Goal: Navigation & Orientation: Find specific page/section

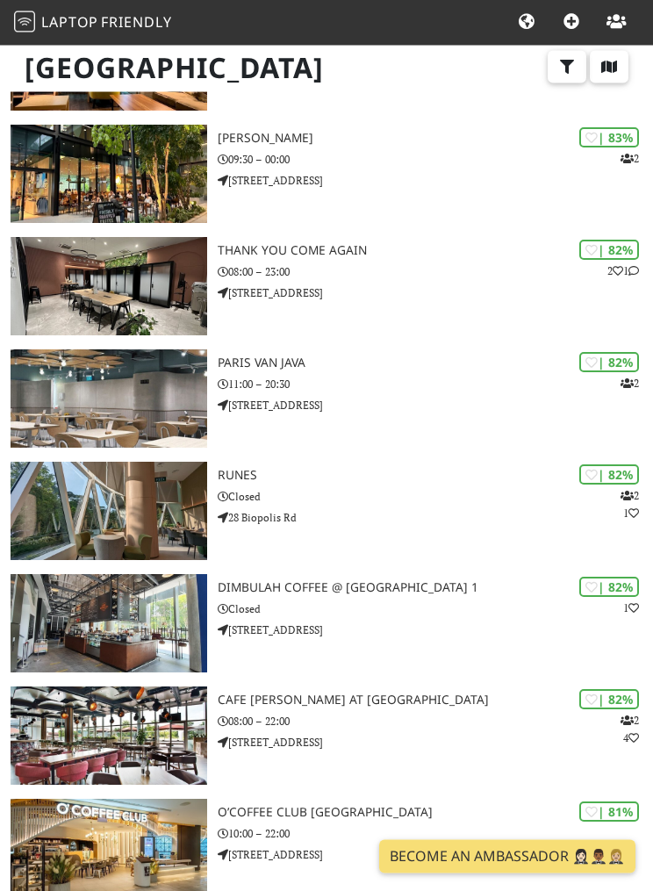
scroll to position [1000, 0]
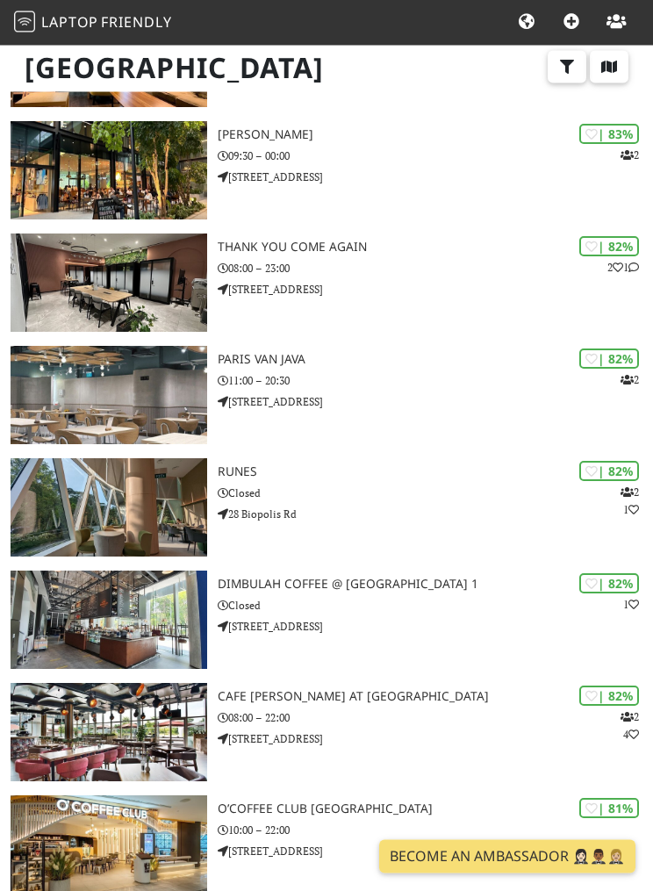
click at [557, 60] on button "button" at bounding box center [567, 67] width 39 height 33
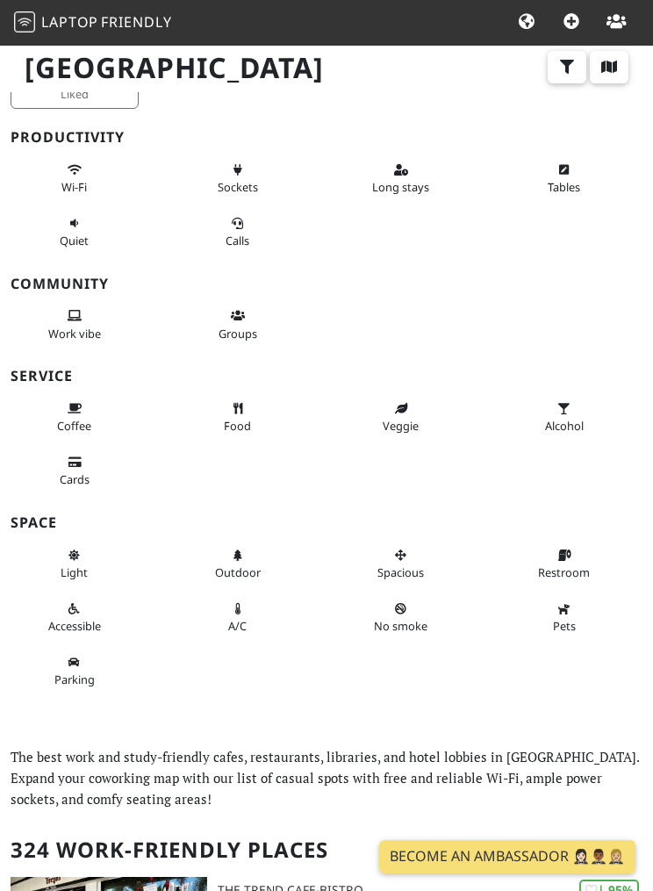
scroll to position [0, 0]
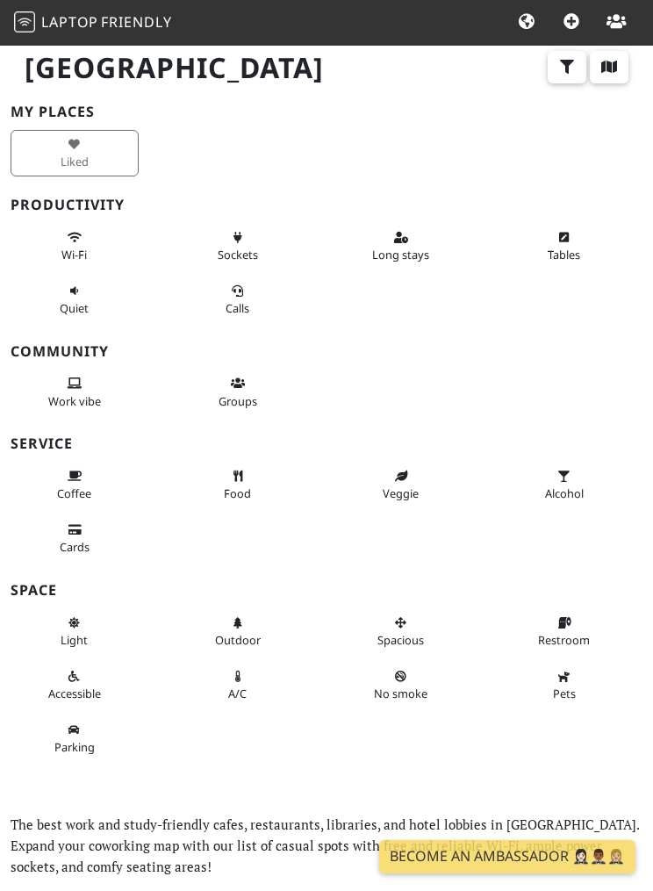
click at [66, 240] on button "Wi-Fi" at bounding box center [75, 246] width 128 height 47
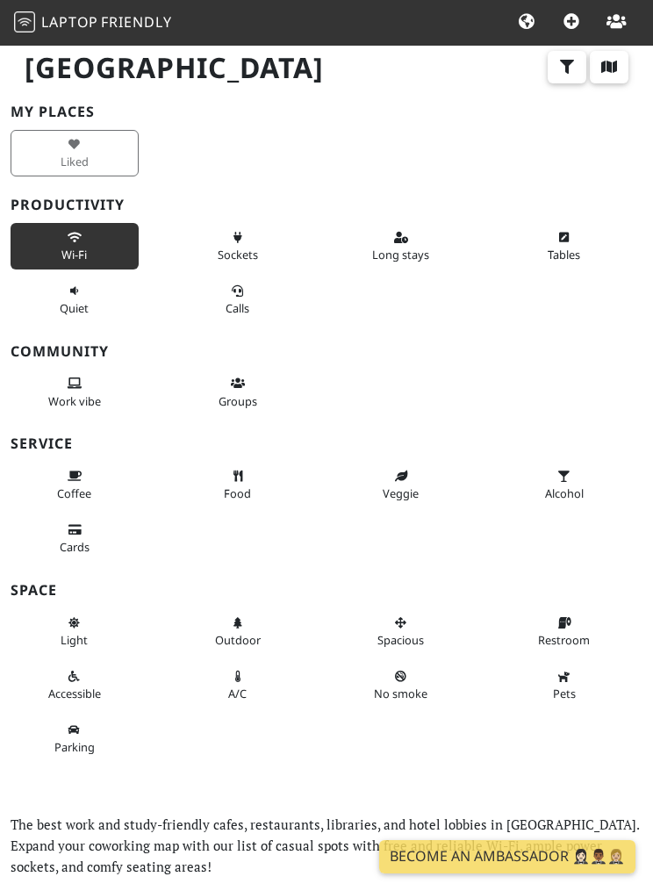
click at [234, 252] on span "Sockets" at bounding box center [238, 255] width 40 height 16
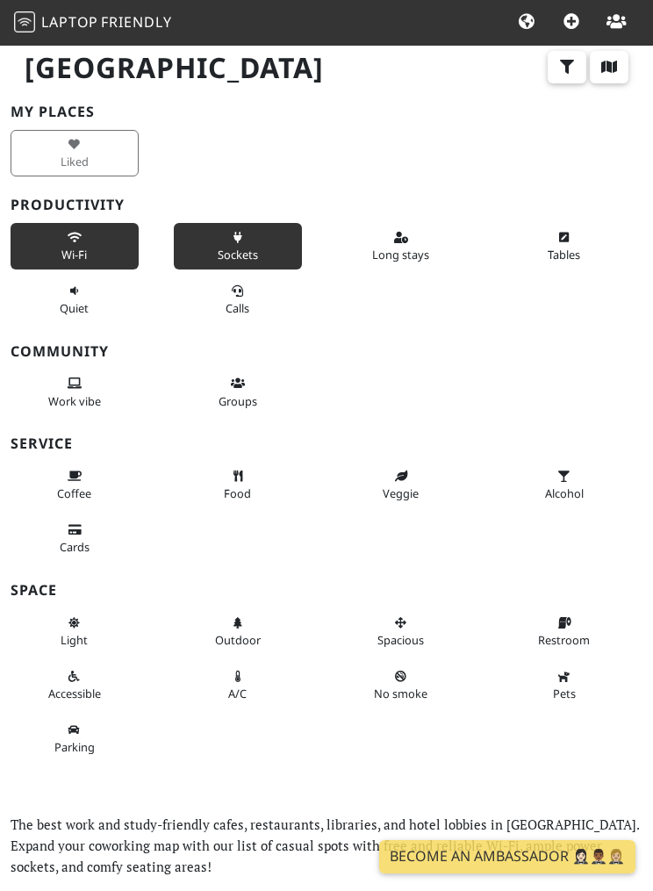
click at [395, 235] on icon at bounding box center [401, 238] width 14 height 11
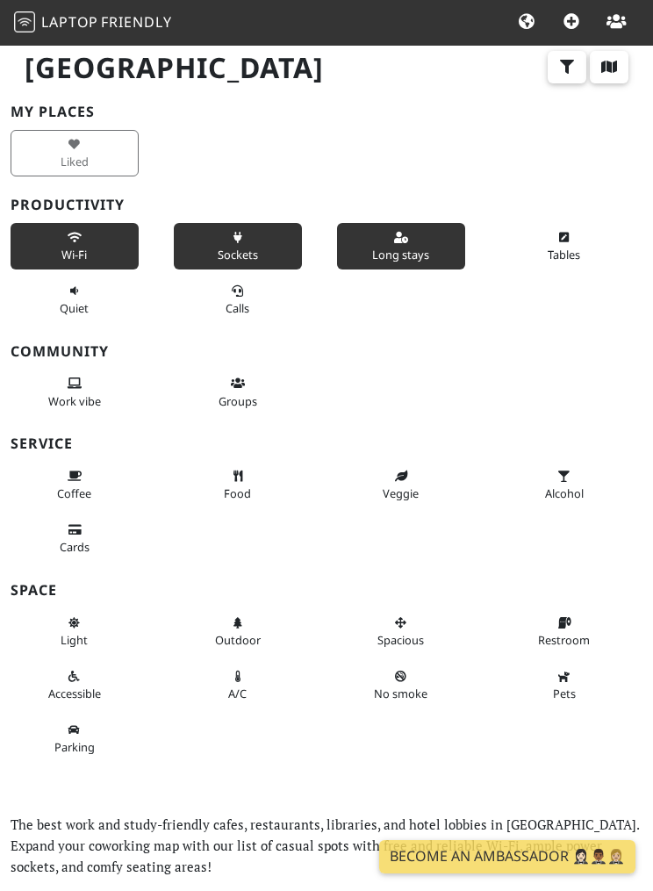
click at [552, 243] on button "Tables" at bounding box center [565, 246] width 128 height 47
click at [230, 310] on span "Calls" at bounding box center [238, 308] width 24 height 16
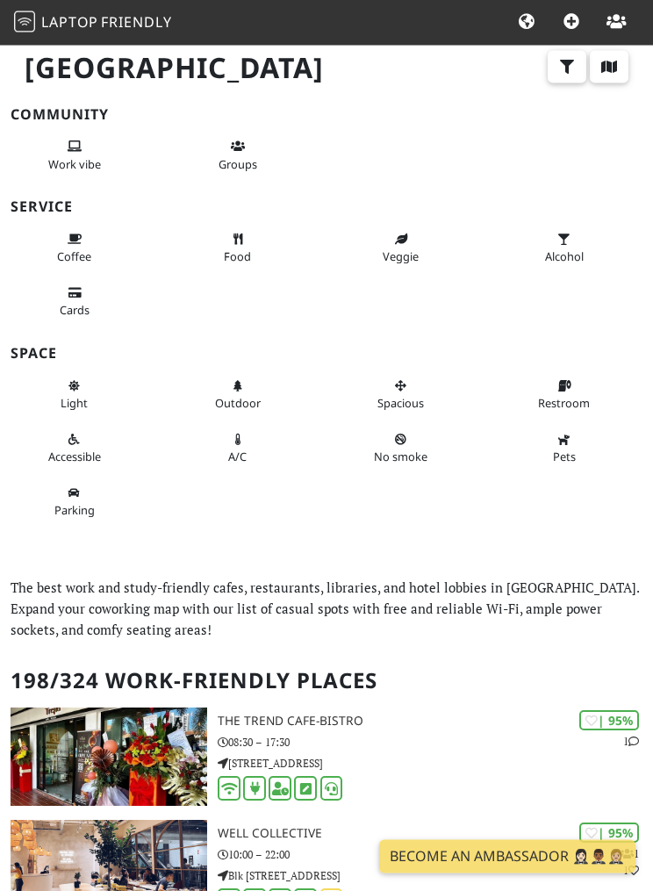
click at [246, 249] on span "Food" at bounding box center [237, 257] width 27 height 16
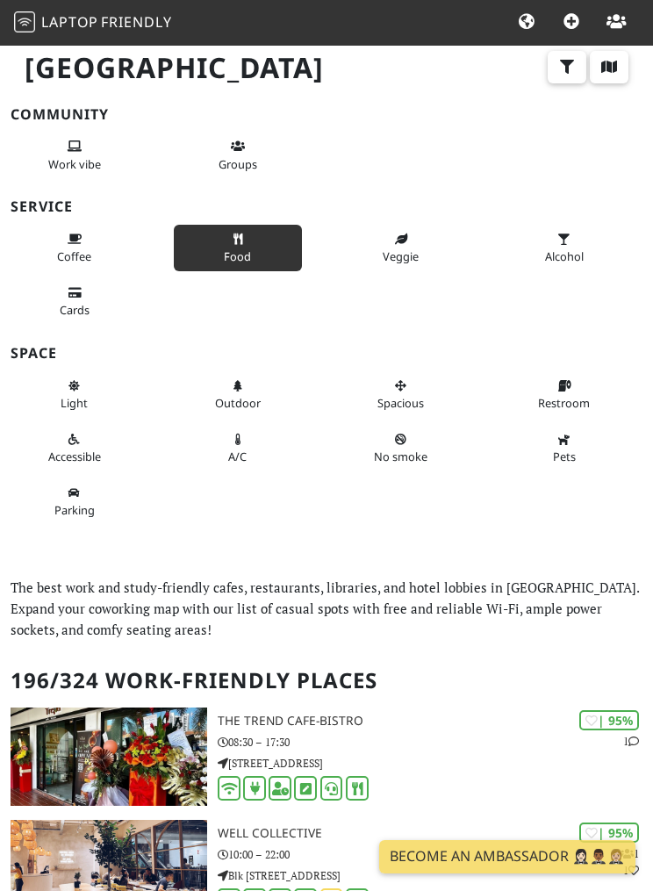
click at [80, 257] on span "Coffee" at bounding box center [74, 257] width 34 height 16
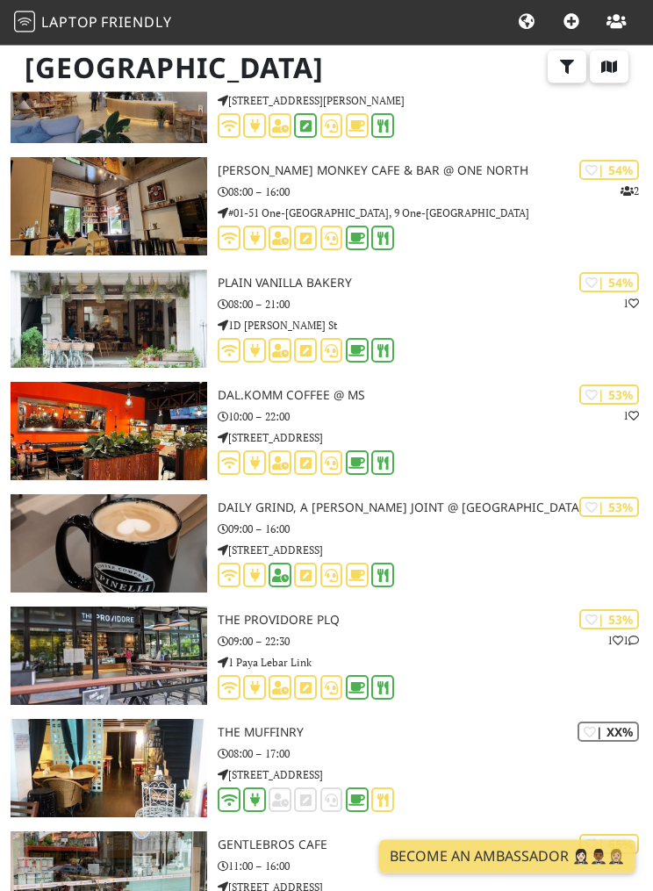
scroll to position [10678, 0]
click at [226, 682] on icon at bounding box center [229, 688] width 17 height 13
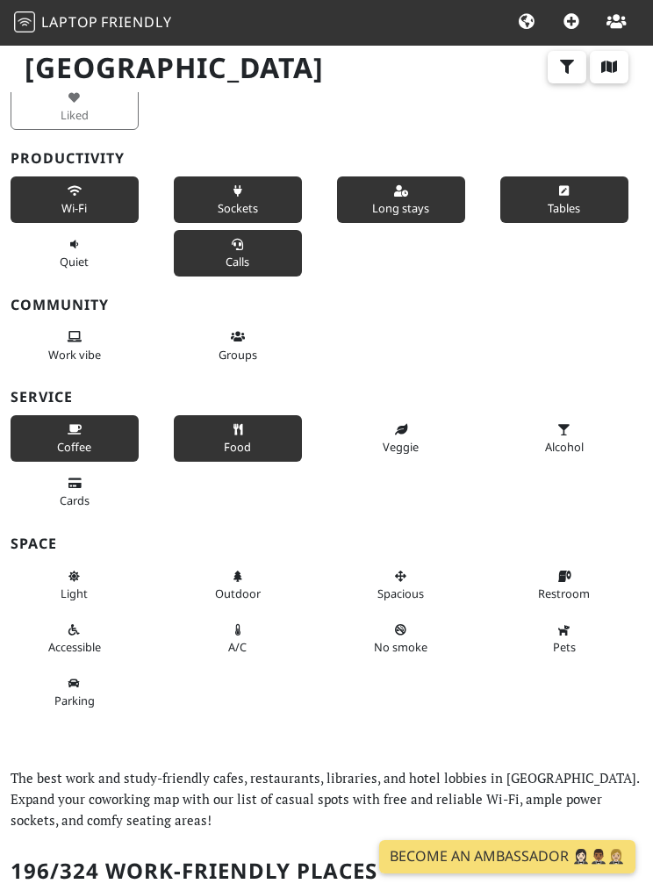
scroll to position [0, 0]
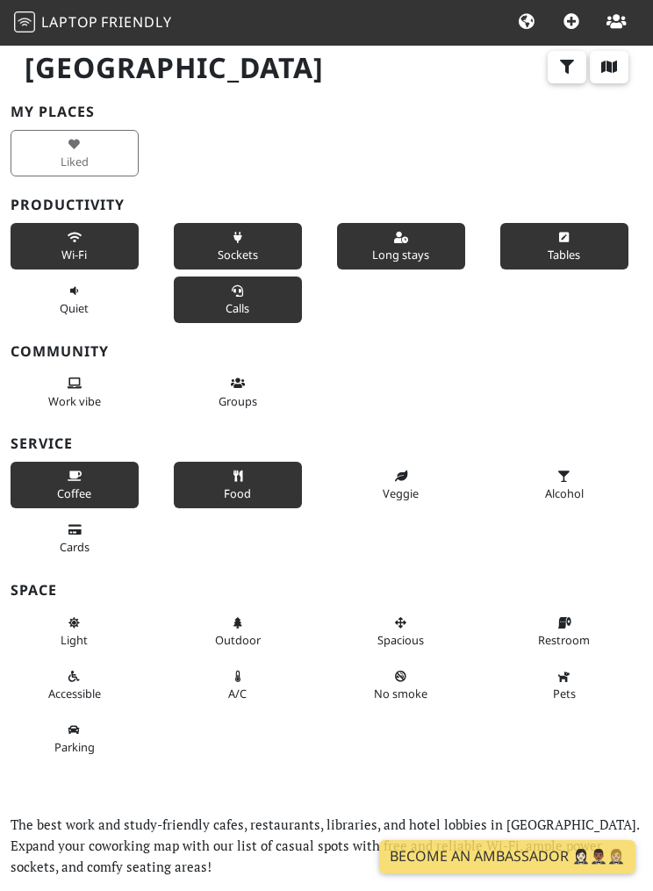
click at [69, 249] on span "Wi-Fi" at bounding box center [73, 255] width 25 height 16
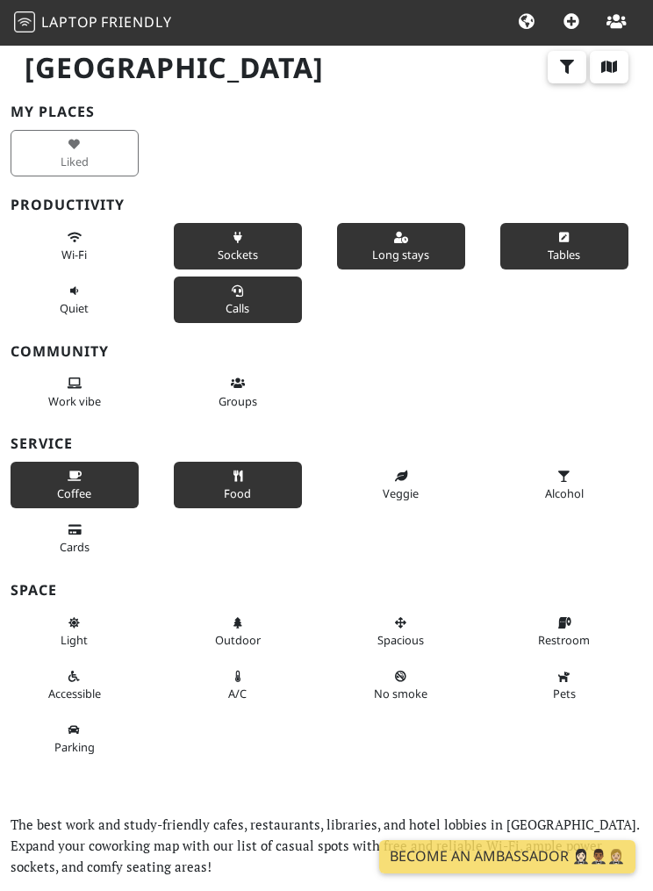
click at [85, 228] on button "Wi-Fi" at bounding box center [75, 246] width 128 height 47
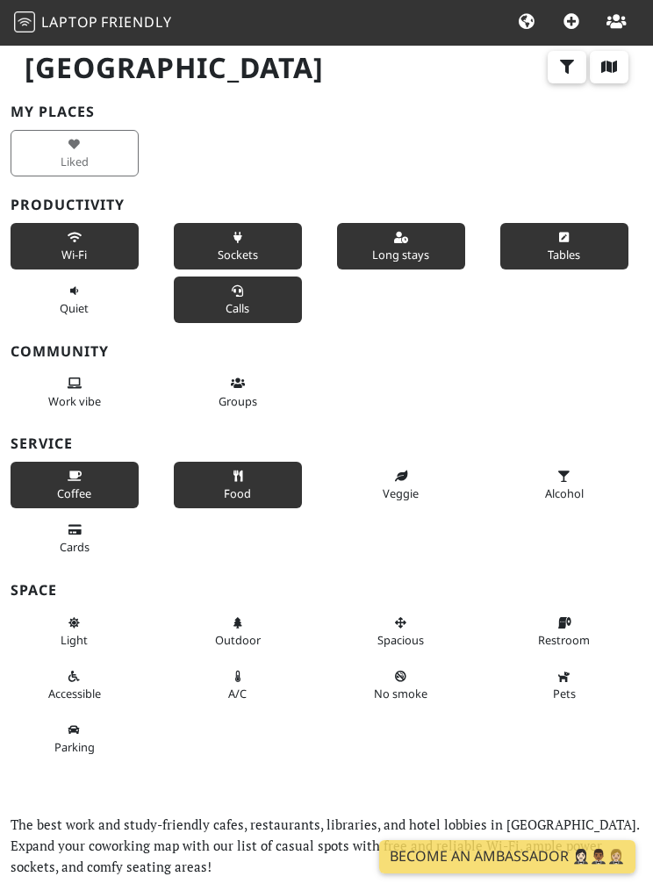
click at [88, 234] on button "Wi-Fi" at bounding box center [75, 246] width 128 height 47
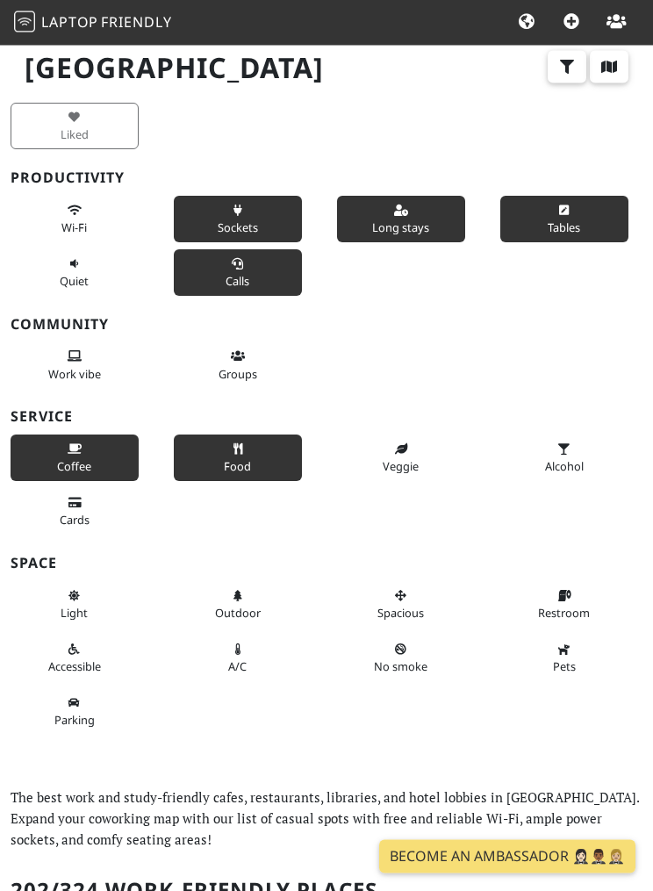
scroll to position [21, 0]
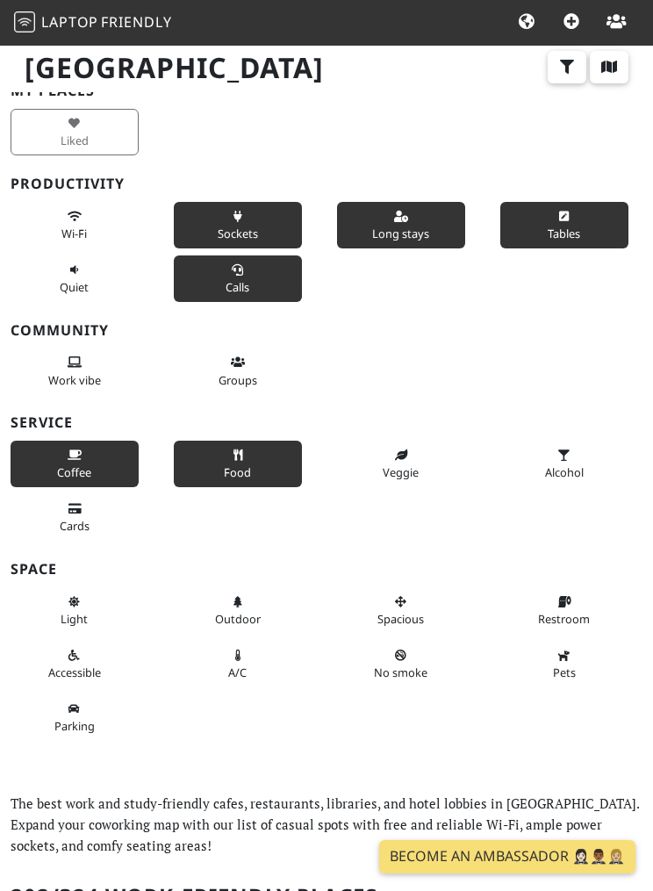
click at [221, 463] on button "Food" at bounding box center [238, 464] width 128 height 47
click at [206, 223] on button "Sockets" at bounding box center [238, 225] width 128 height 47
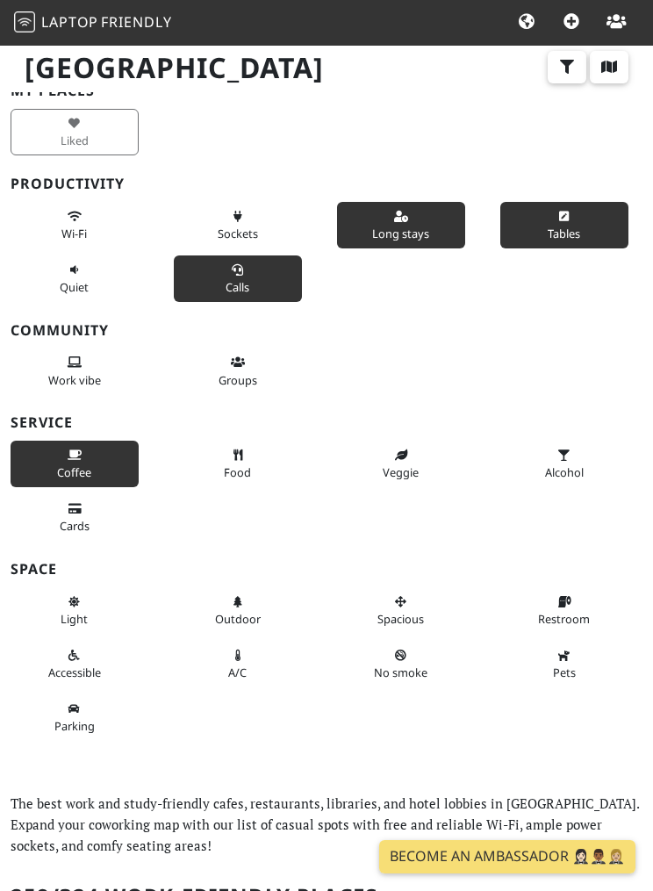
click at [219, 226] on span "Sockets" at bounding box center [238, 234] width 40 height 16
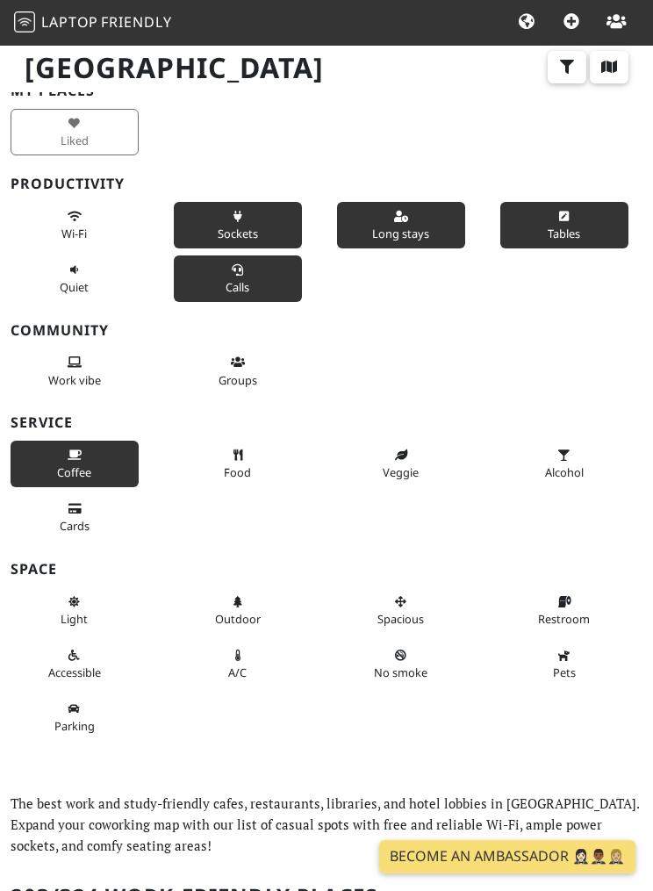
scroll to position [0, 0]
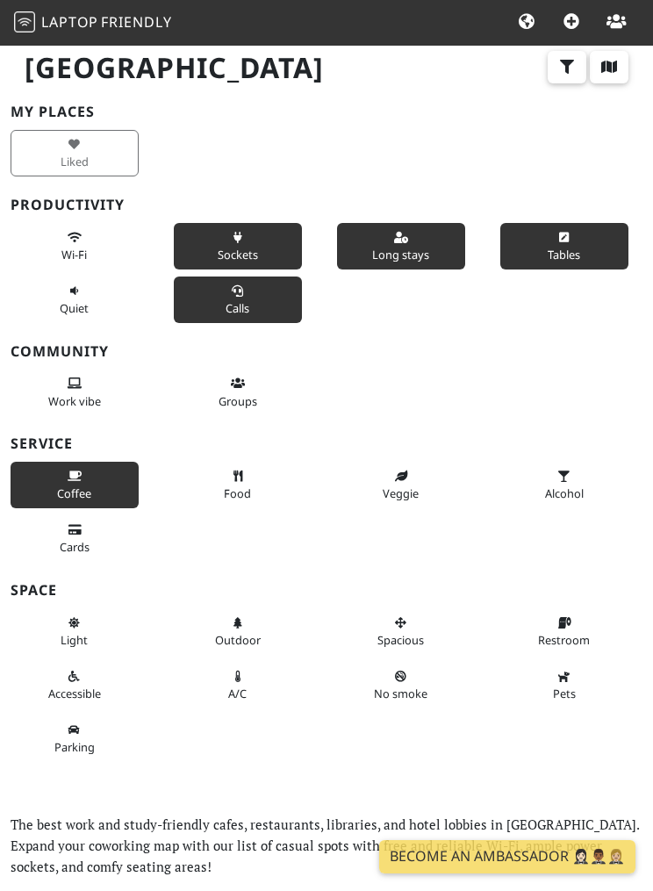
click at [557, 52] on button "button" at bounding box center [567, 67] width 39 height 33
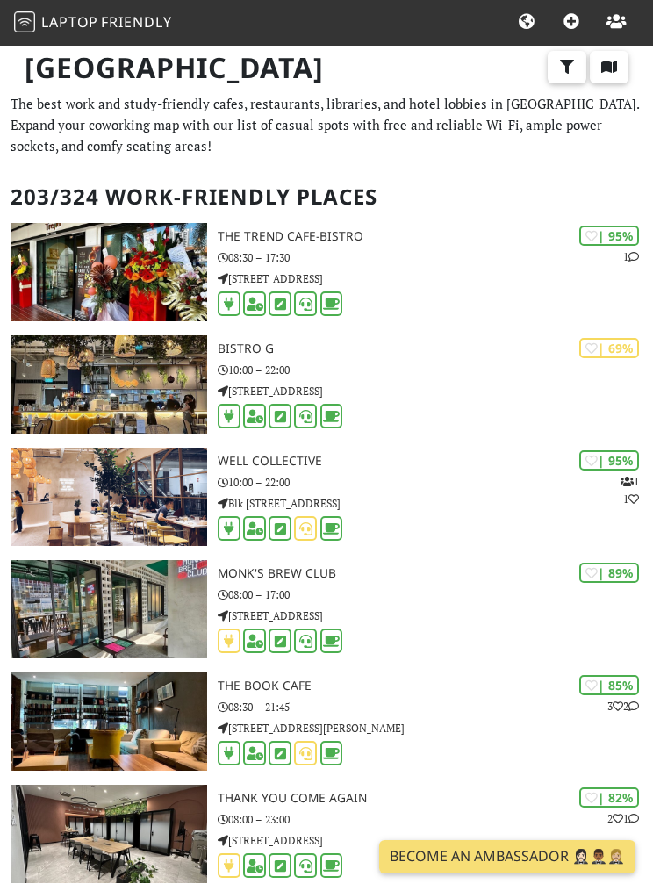
click at [559, 72] on icon "button" at bounding box center [568, 67] width 18 height 14
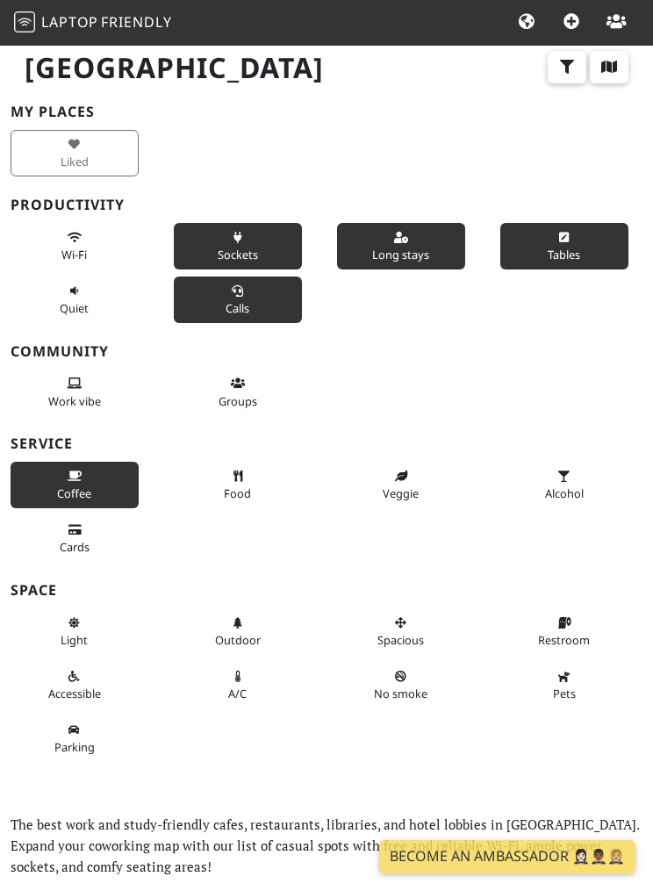
click at [230, 247] on span "Sockets" at bounding box center [238, 255] width 40 height 16
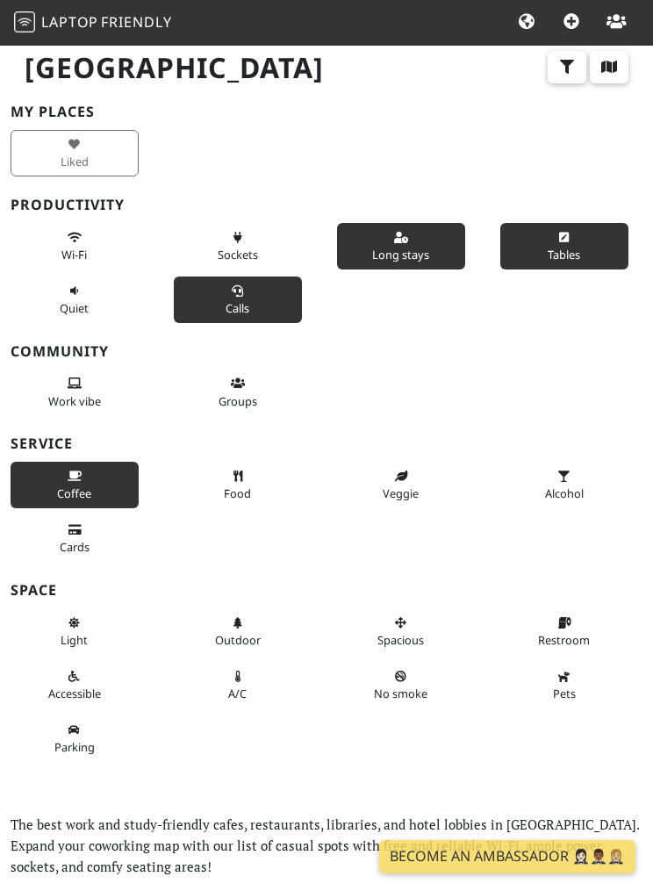
click at [235, 252] on span "Sockets" at bounding box center [238, 255] width 40 height 16
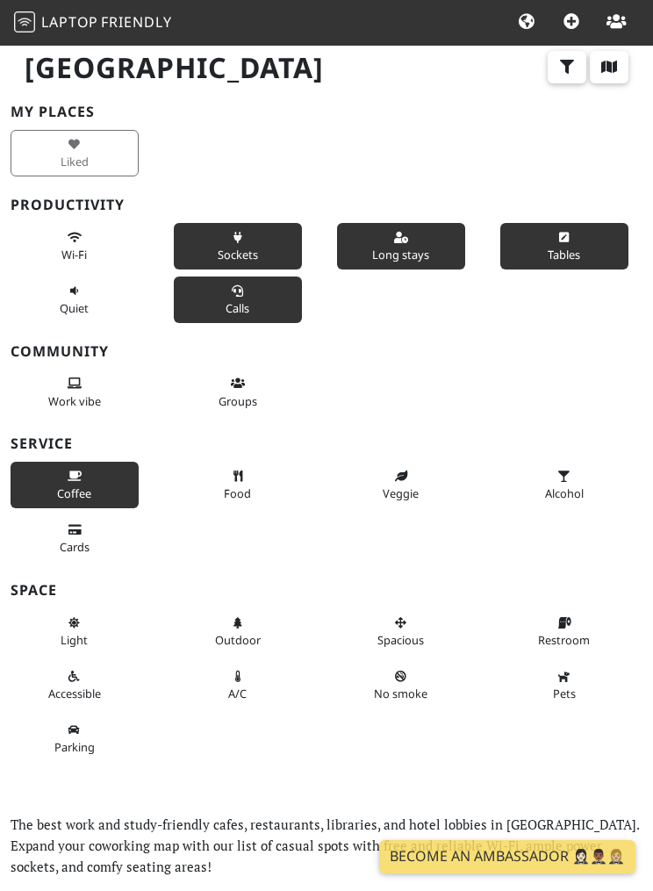
click at [217, 249] on button "Sockets" at bounding box center [238, 246] width 128 height 47
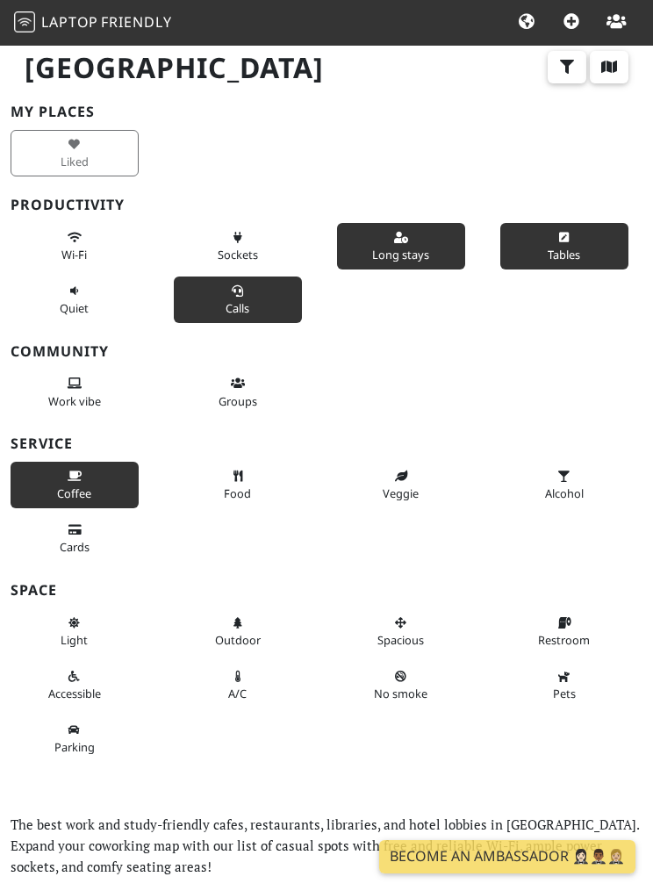
click at [223, 295] on button "Calls" at bounding box center [238, 300] width 128 height 47
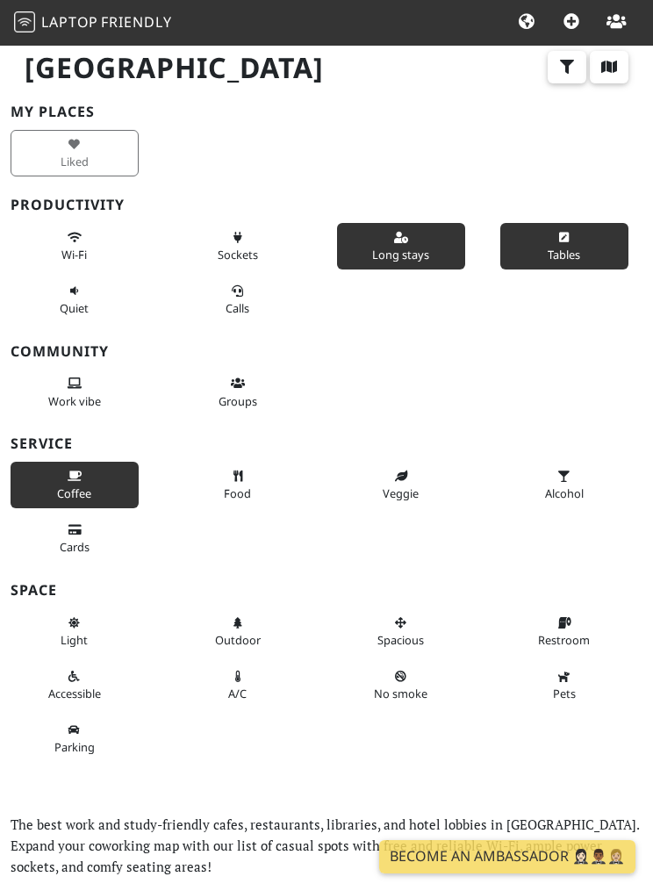
click at [561, 251] on span "Tables" at bounding box center [564, 255] width 32 height 16
click at [550, 254] on span "Tables" at bounding box center [564, 255] width 32 height 16
click at [544, 248] on button "Tables" at bounding box center [565, 246] width 128 height 47
click at [549, 249] on span "Tables" at bounding box center [564, 255] width 32 height 16
click at [560, 69] on icon "button" at bounding box center [568, 67] width 18 height 14
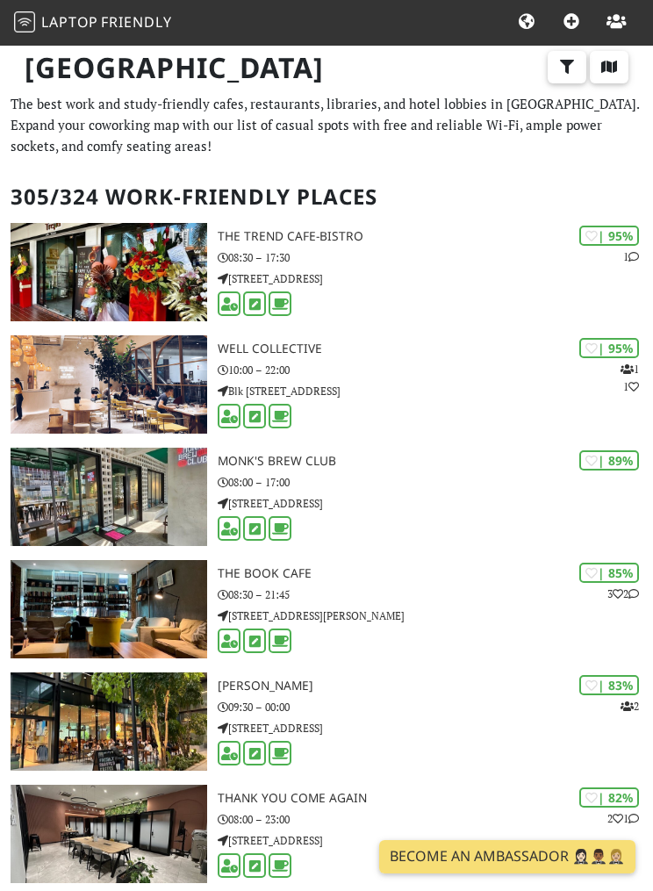
click at [558, 61] on button "button" at bounding box center [567, 67] width 39 height 33
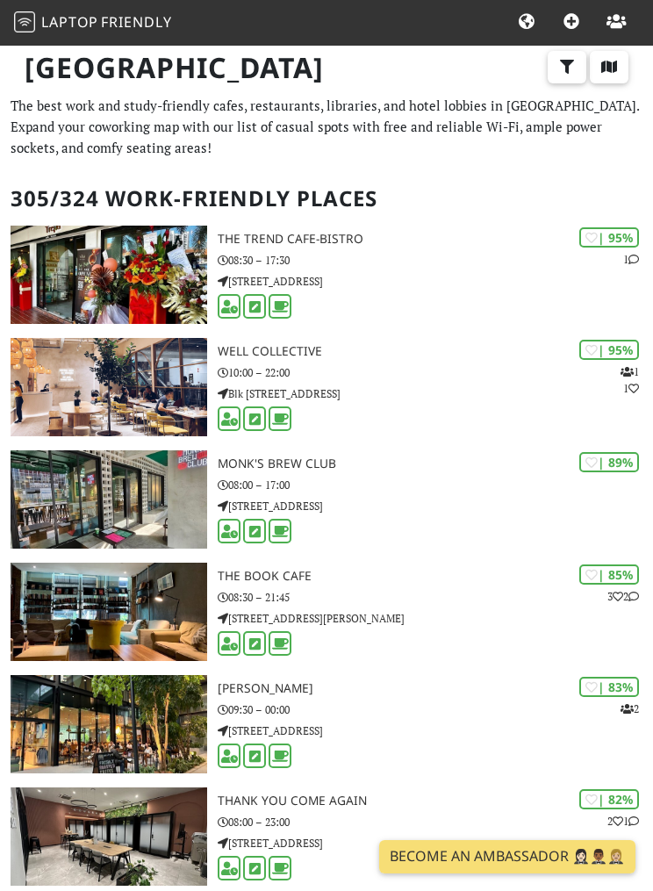
click at [559, 78] on button "button" at bounding box center [567, 67] width 39 height 33
click at [562, 66] on icon "button" at bounding box center [568, 67] width 18 height 14
click at [563, 65] on icon "button" at bounding box center [568, 67] width 18 height 14
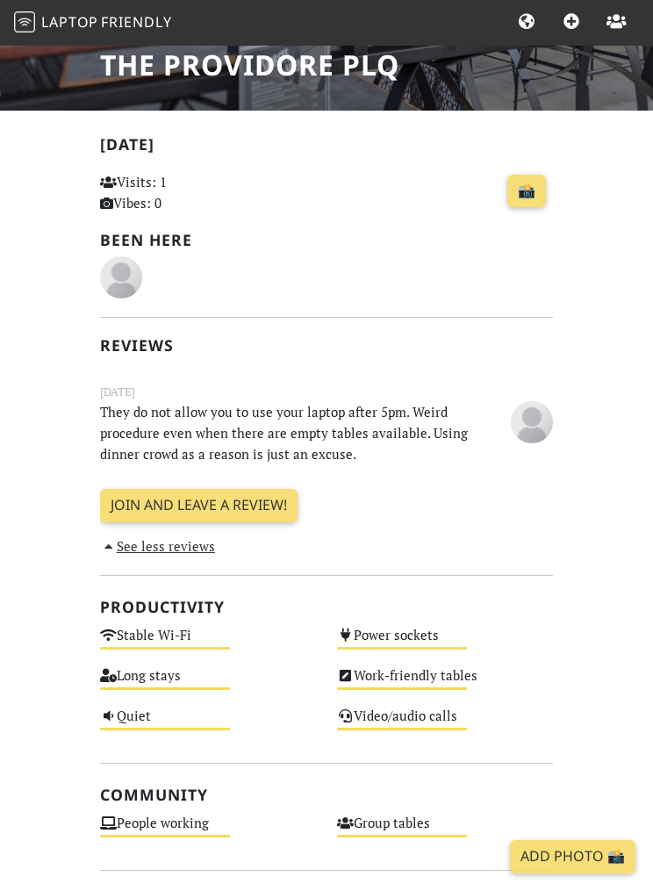
scroll to position [298, 0]
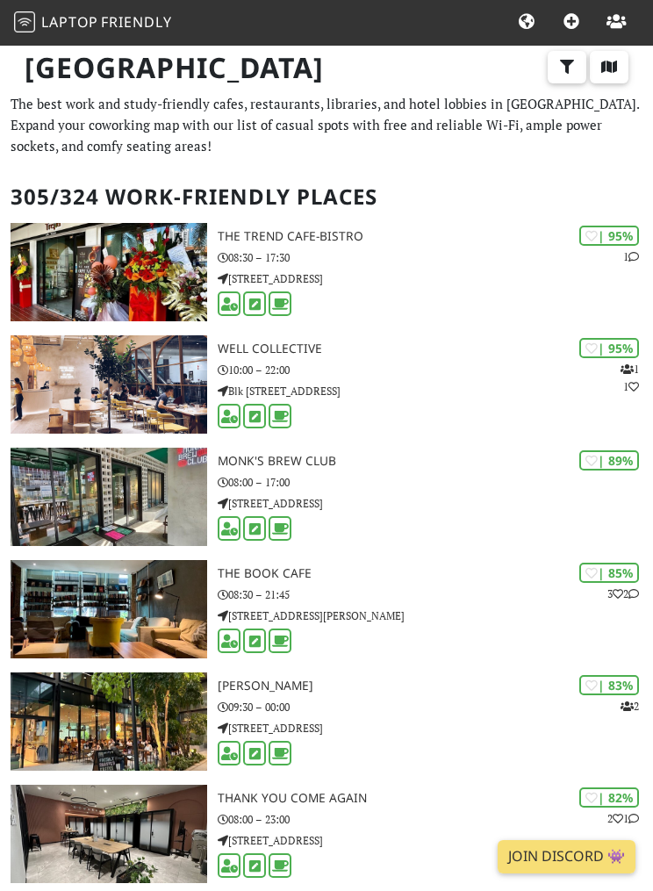
click at [565, 75] on button "button" at bounding box center [567, 67] width 39 height 33
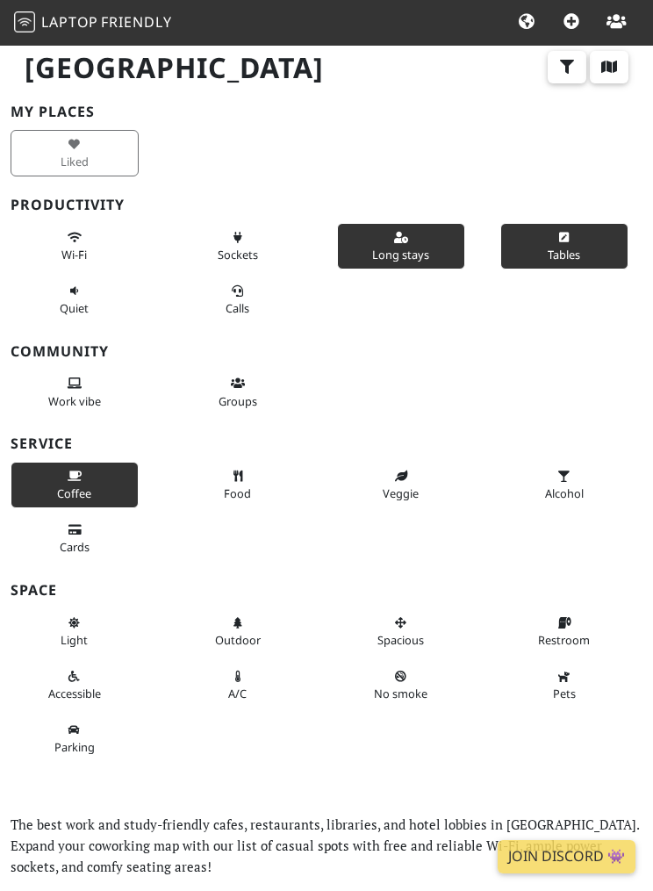
click at [545, 236] on button "Tables" at bounding box center [565, 246] width 128 height 47
click at [543, 223] on button "Tables" at bounding box center [565, 246] width 128 height 47
click at [535, 238] on button "Tables" at bounding box center [565, 246] width 128 height 47
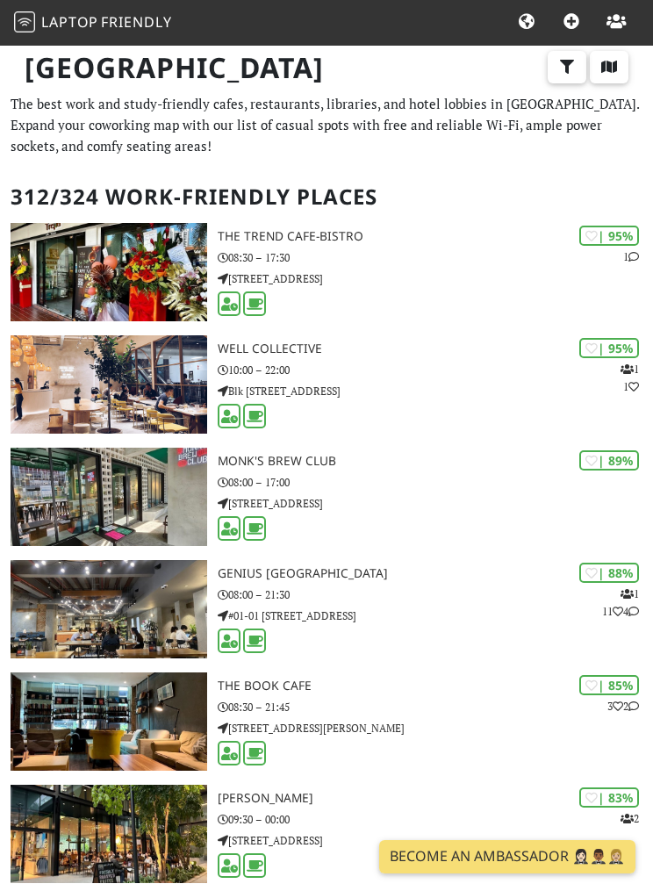
click at [569, 68] on icon "button" at bounding box center [568, 67] width 18 height 14
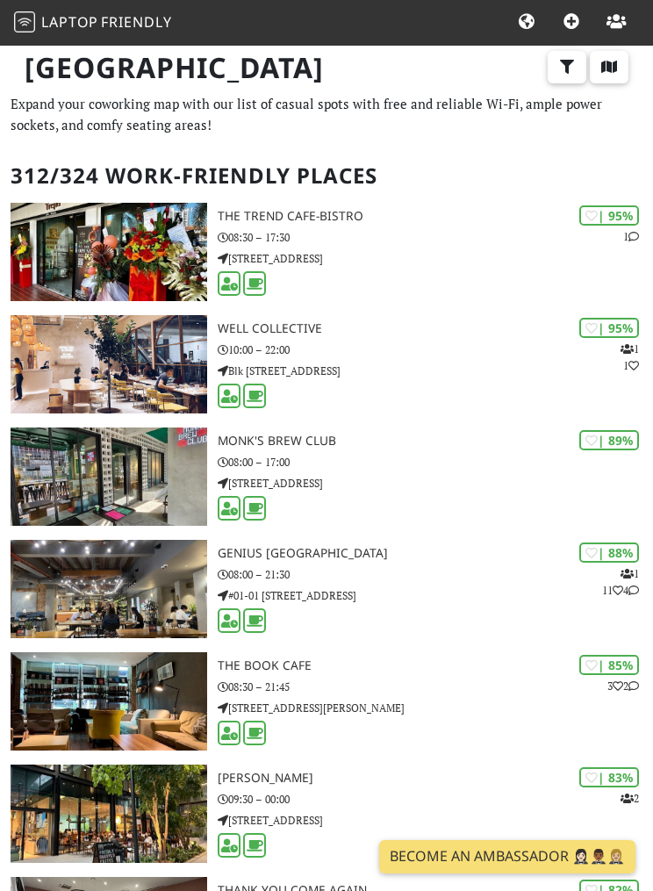
scroll to position [741, 0]
click at [601, 61] on icon "button" at bounding box center [610, 67] width 18 height 14
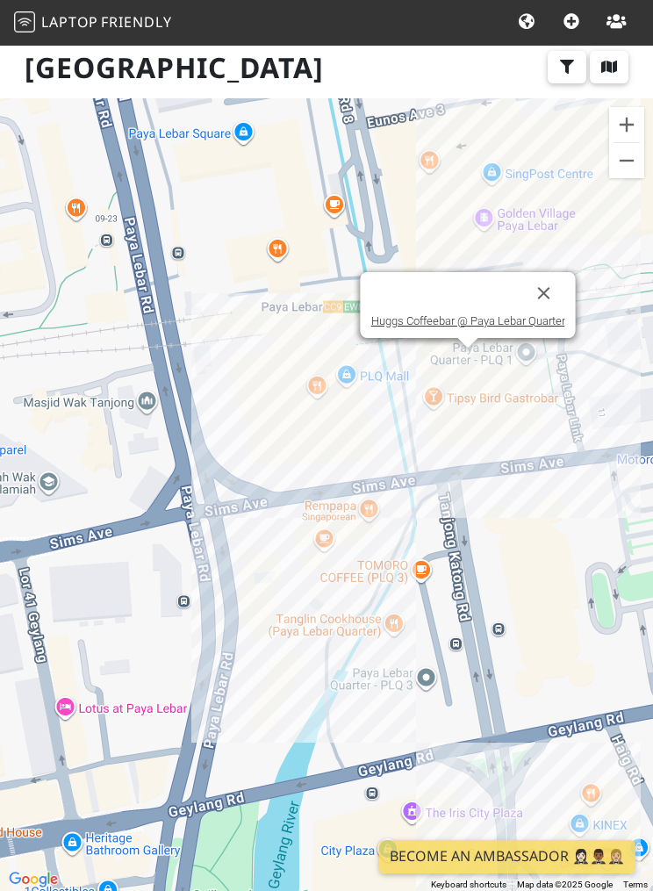
click at [555, 314] on button "Close" at bounding box center [544, 293] width 42 height 42
click at [511, 328] on link "Huggs Coffeebar @ Paya Lebar Quarter" at bounding box center [468, 320] width 194 height 13
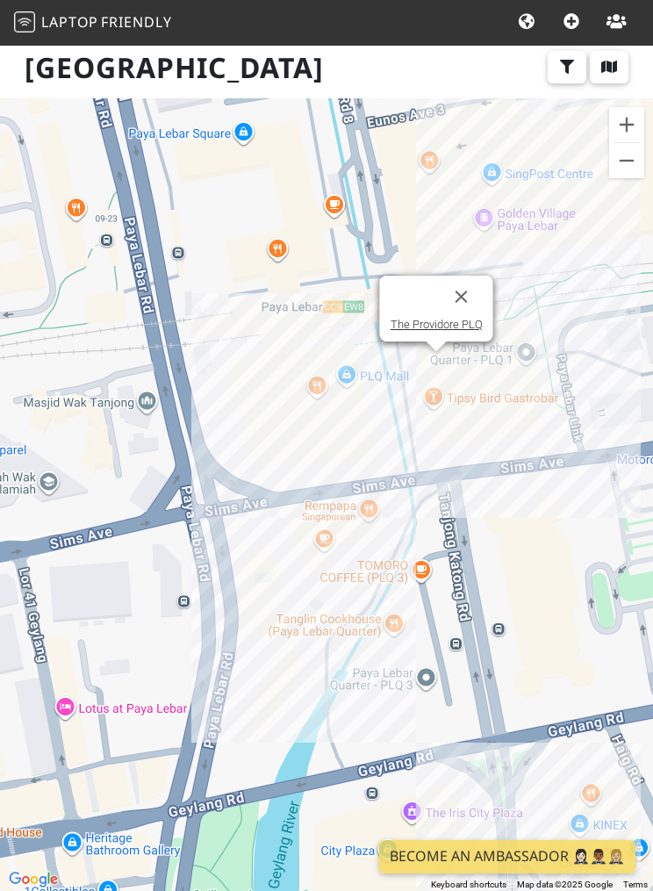
click at [414, 326] on link "The Providore PLQ" at bounding box center [437, 324] width 92 height 13
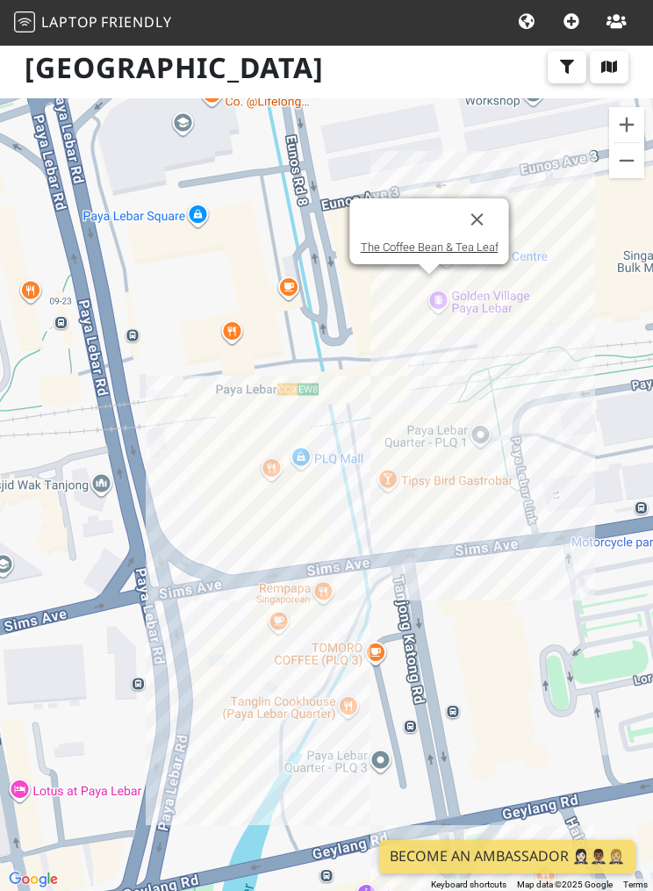
click at [472, 252] on link "The Coffee Bean & Tea Leaf" at bounding box center [430, 247] width 138 height 13
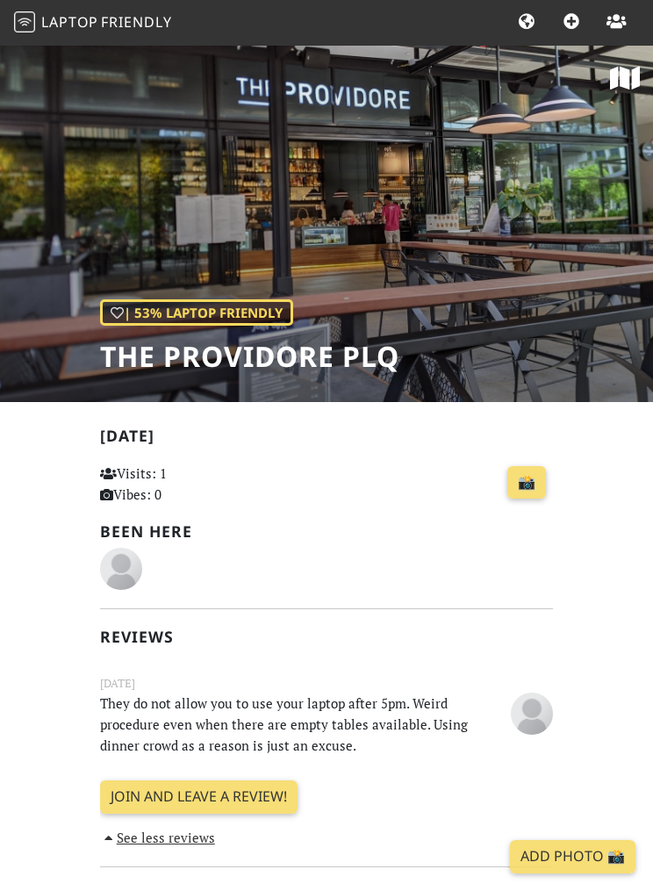
scroll to position [2, 0]
